Goal: Task Accomplishment & Management: Use online tool/utility

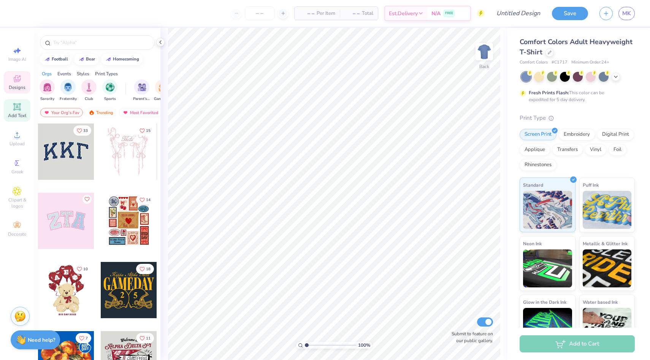
click at [21, 106] on icon at bounding box center [17, 106] width 9 height 9
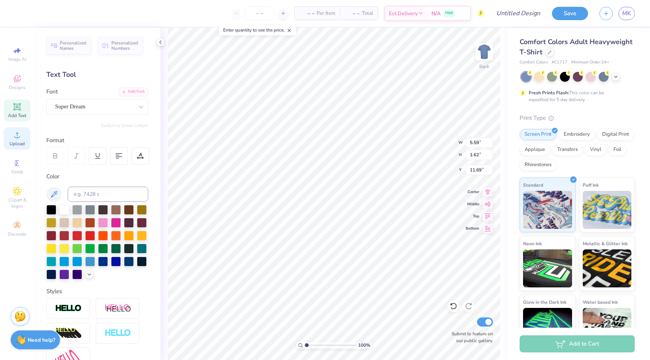
click at [11, 147] on div "Upload" at bounding box center [17, 138] width 27 height 22
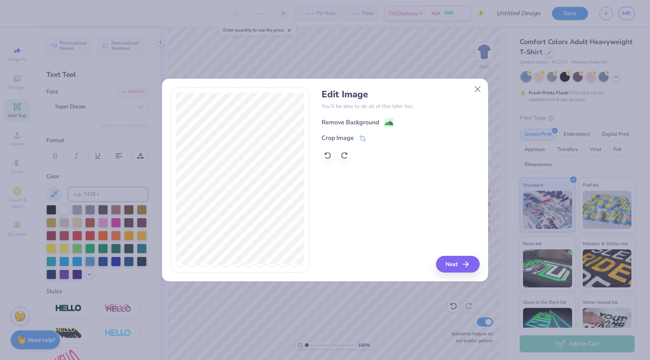
click at [348, 121] on div "Remove Background" at bounding box center [350, 122] width 57 height 9
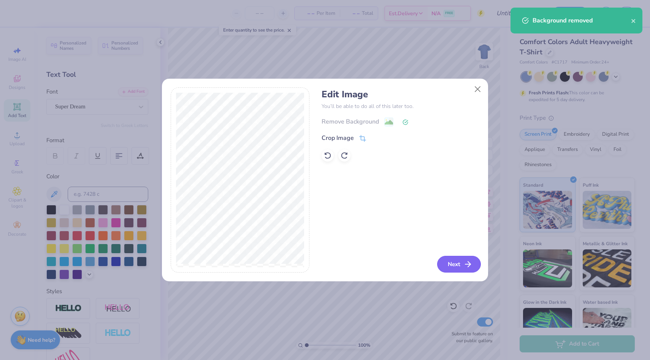
click at [461, 263] on button "Next" at bounding box center [459, 264] width 44 height 17
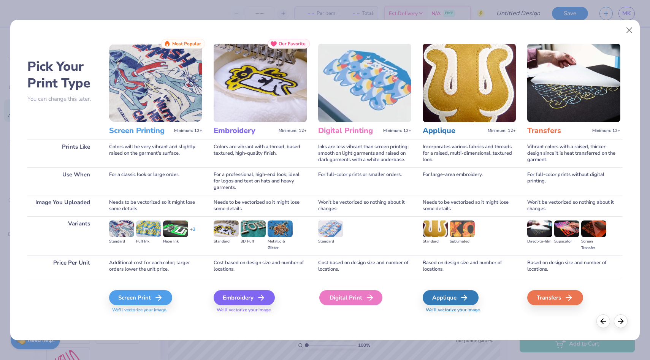
click at [362, 296] on div "Digital Print" at bounding box center [350, 297] width 63 height 15
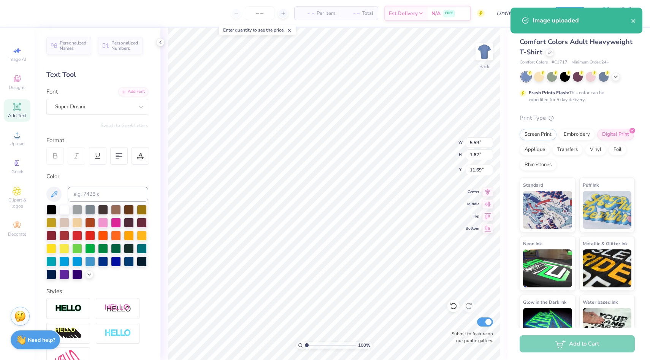
type input "14.17"
type input "16.01"
type input "4.49"
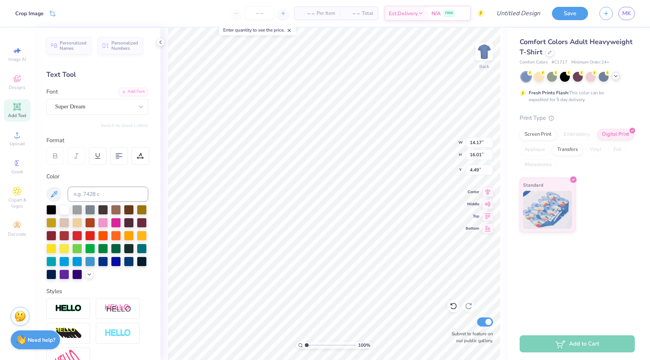
click at [614, 76] on icon at bounding box center [616, 76] width 6 height 6
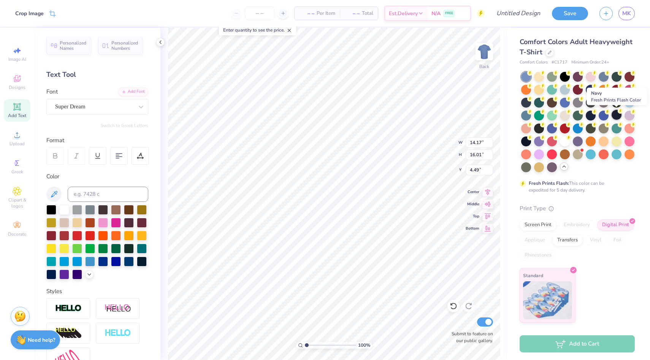
click at [533, 76] on circle at bounding box center [529, 72] width 5 height 5
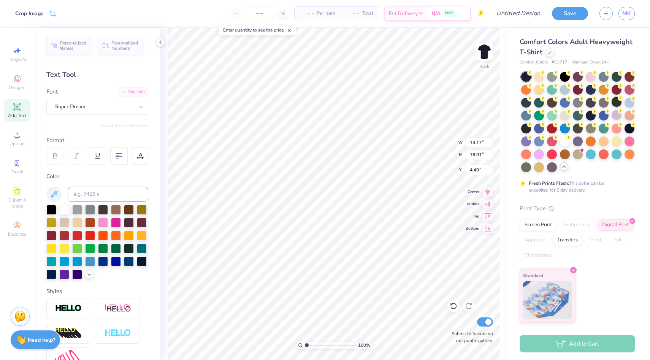
click at [620, 105] on div at bounding box center [617, 102] width 10 height 10
click at [523, 127] on div at bounding box center [526, 128] width 10 height 10
click at [527, 104] on div at bounding box center [526, 102] width 10 height 10
click at [592, 88] on div at bounding box center [591, 89] width 10 height 10
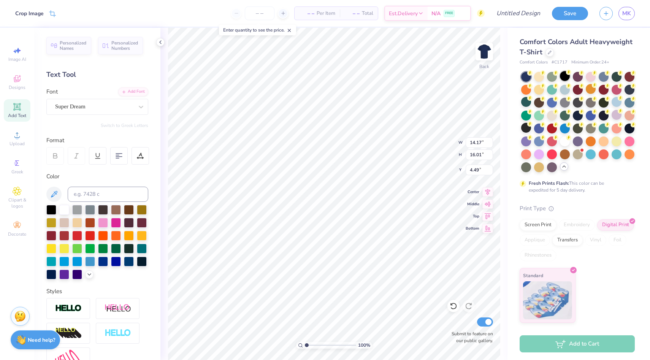
click at [560, 76] on div at bounding box center [565, 76] width 10 height 10
click at [632, 90] on div at bounding box center [629, 89] width 10 height 10
type input "8.70"
type input "9.82"
type input "5.59"
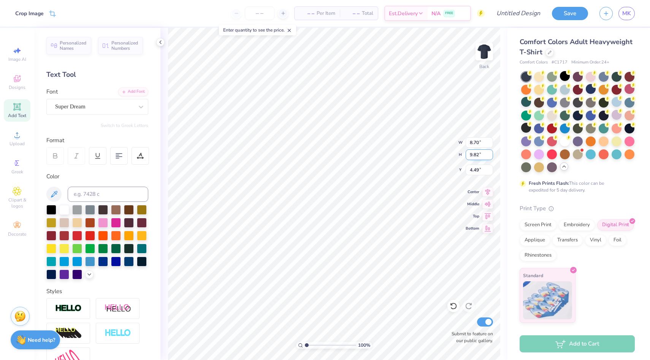
type input "1.62"
type input "11.69"
type input "3.00"
type input "10.72"
type input "12.11"
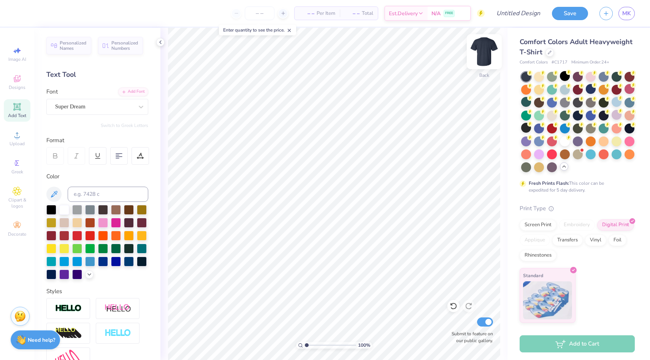
click at [483, 58] on img at bounding box center [484, 51] width 30 height 30
click at [482, 50] on img at bounding box center [484, 51] width 30 height 30
click at [485, 55] on img at bounding box center [484, 51] width 30 height 30
type input "3.00"
type input "11.85"
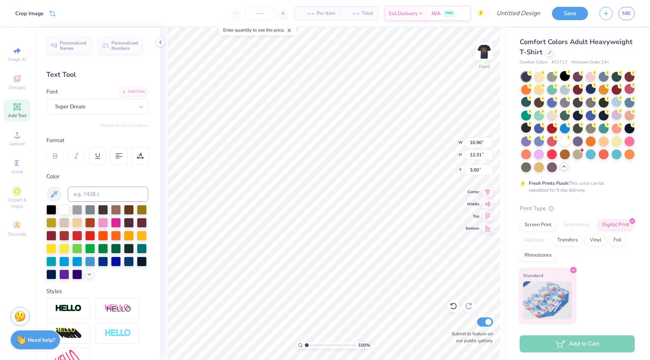
type input "13.38"
type input "12.56"
type input "14.19"
click at [522, 100] on div at bounding box center [526, 102] width 10 height 10
click at [539, 103] on div at bounding box center [539, 102] width 10 height 10
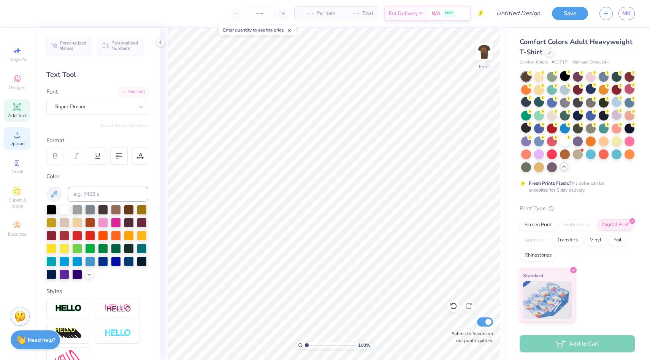
click at [15, 131] on icon at bounding box center [17, 134] width 9 height 9
click at [20, 135] on icon at bounding box center [17, 134] width 9 height 9
click at [20, 136] on icon at bounding box center [17, 134] width 9 height 9
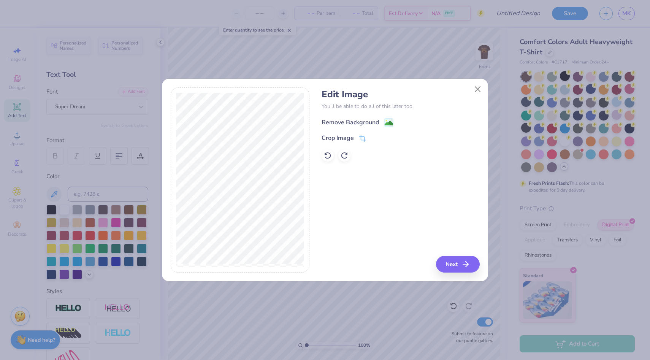
click at [348, 119] on div "Remove Background" at bounding box center [350, 122] width 57 height 9
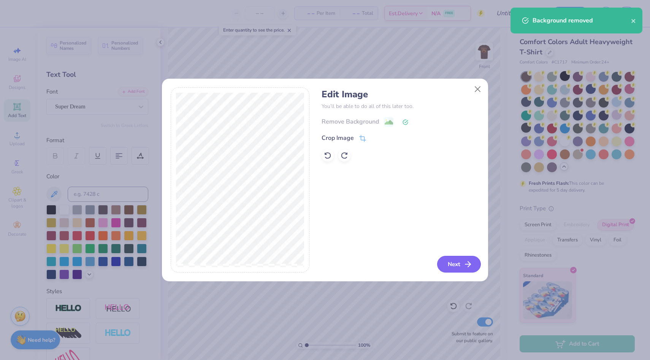
click at [456, 261] on button "Next" at bounding box center [459, 264] width 44 height 17
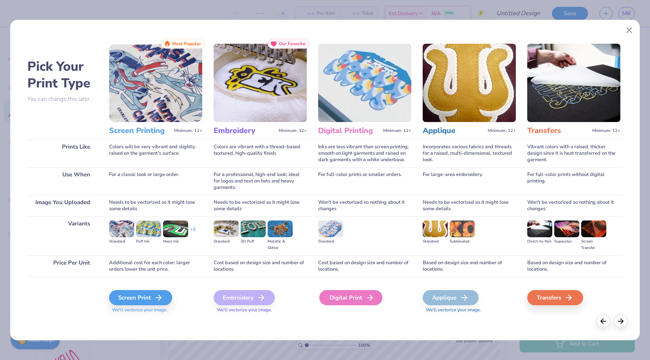
click at [355, 296] on div "Digital Print" at bounding box center [350, 297] width 63 height 15
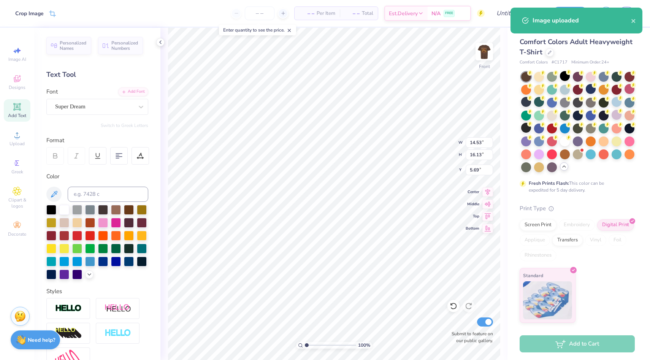
type input "2.31"
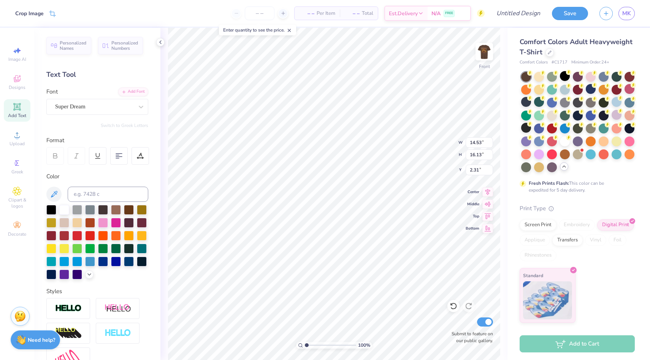
type input "12.09"
type input "13.42"
type input "3.00"
click at [523, 130] on div at bounding box center [526, 128] width 10 height 10
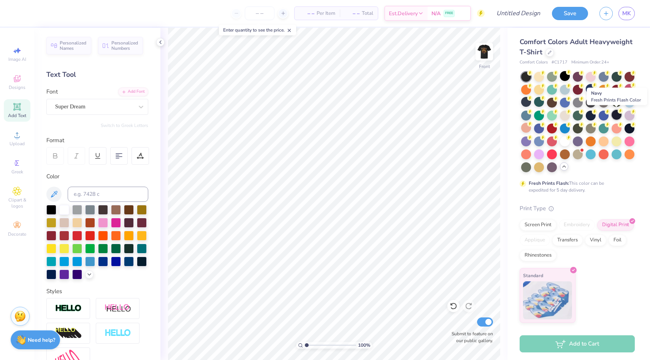
click at [614, 114] on div at bounding box center [617, 115] width 10 height 10
click at [629, 127] on div at bounding box center [629, 128] width 10 height 10
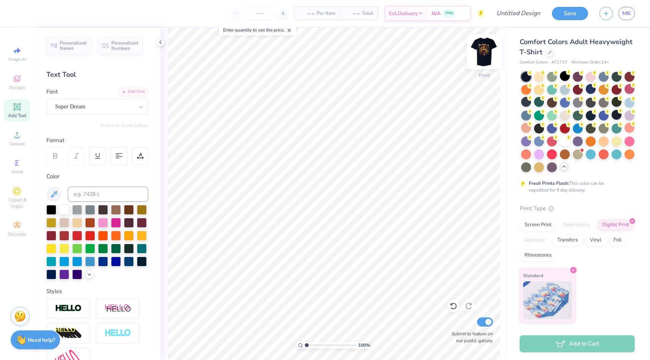
click at [491, 44] on img at bounding box center [484, 51] width 30 height 30
click at [483, 59] on img at bounding box center [484, 51] width 30 height 30
click at [486, 50] on img at bounding box center [484, 51] width 30 height 30
click at [14, 144] on span "Upload" at bounding box center [17, 144] width 15 height 6
click at [16, 128] on div "Upload" at bounding box center [17, 138] width 27 height 22
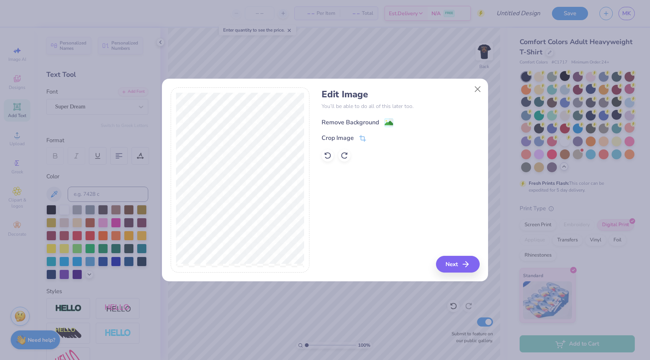
click at [350, 121] on div "Remove Background" at bounding box center [350, 122] width 57 height 9
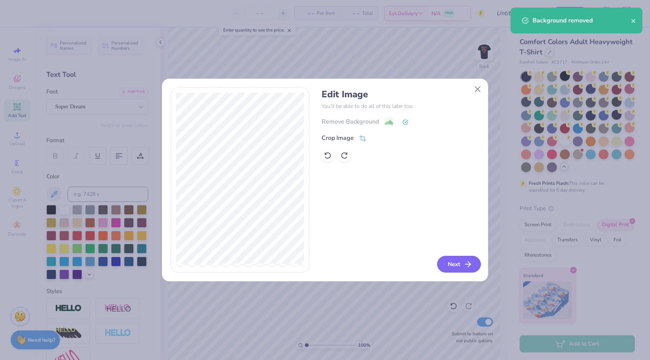
click at [469, 268] on icon "button" at bounding box center [467, 264] width 9 height 9
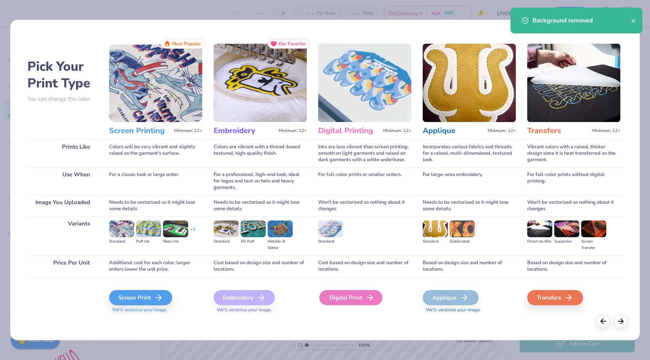
click at [353, 294] on div "Digital Print" at bounding box center [350, 297] width 63 height 15
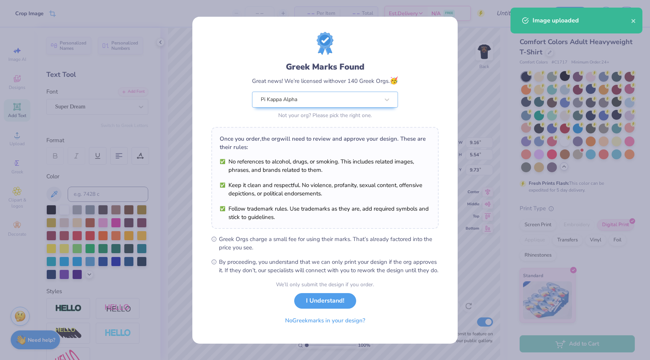
click at [323, 190] on body "Crop Image – – Per Item – – Total Est. Delivery N/A FREE Design Title Save MK I…" at bounding box center [325, 180] width 650 height 360
type input "3.22"
type input "1.95"
click at [329, 295] on div "We’ll only submit the design if you order. I Understand! No Greek marks in your…" at bounding box center [325, 305] width 98 height 48
click at [329, 301] on button "I Understand!" at bounding box center [325, 299] width 62 height 16
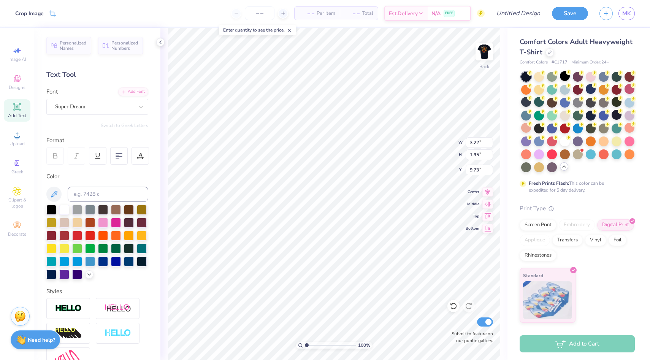
type input "4.64"
type input "2.68"
type input "1.62"
type input "4.52"
click at [482, 48] on img at bounding box center [484, 51] width 30 height 30
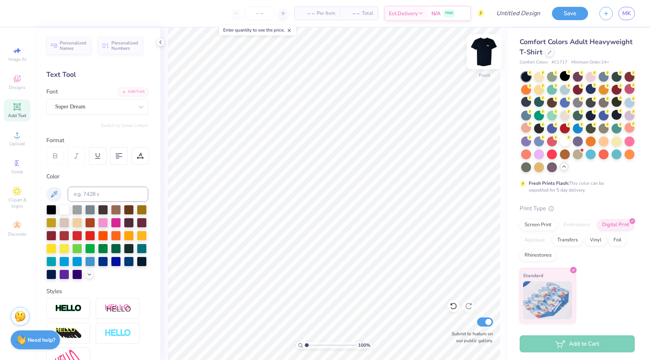
click at [483, 55] on img at bounding box center [484, 51] width 30 height 30
click at [483, 55] on img at bounding box center [484, 51] width 15 height 15
click at [488, 60] on img at bounding box center [484, 51] width 30 height 30
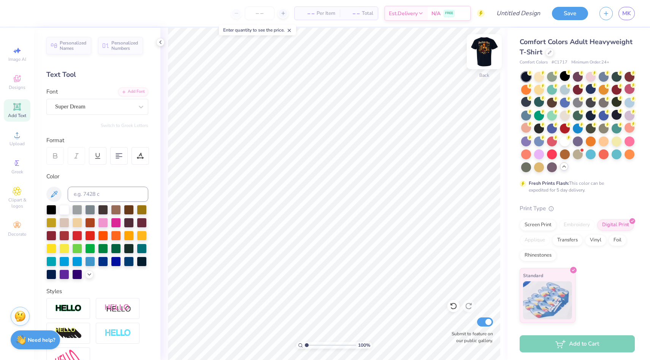
click at [486, 51] on img at bounding box center [484, 51] width 30 height 30
click at [486, 51] on img at bounding box center [484, 51] width 15 height 15
click at [485, 52] on img at bounding box center [484, 51] width 30 height 30
